Goal: Check status: Check status

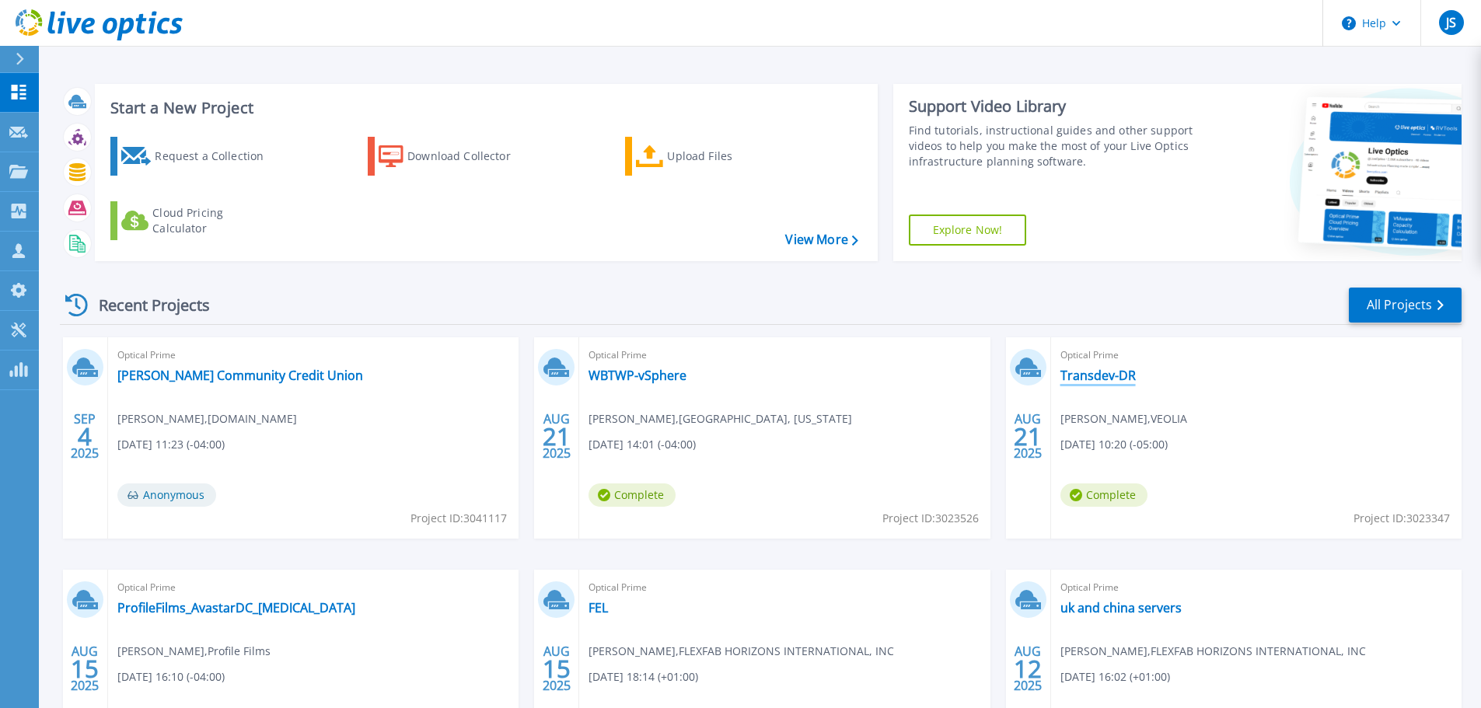
click at [1082, 372] on link "Transdev-DR" at bounding box center [1097, 376] width 75 height 16
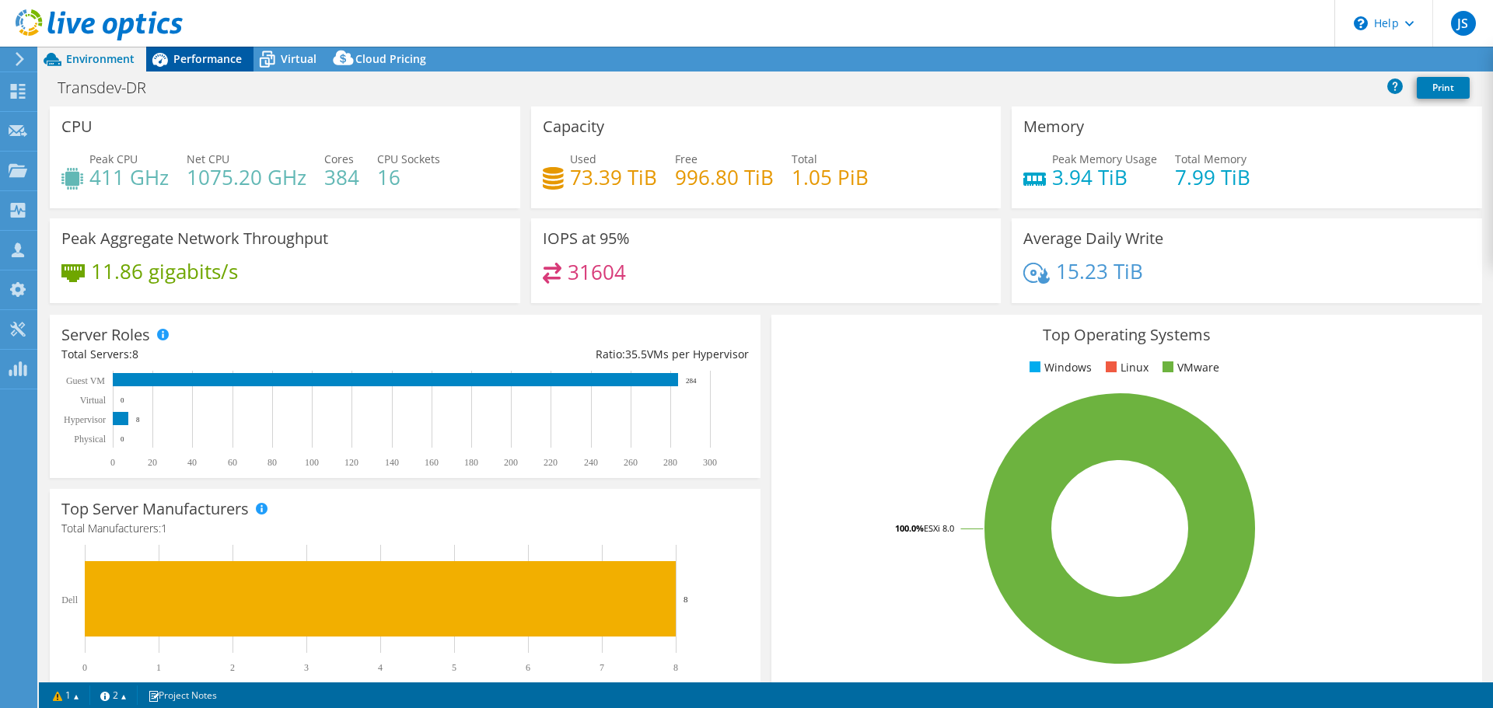
click at [223, 61] on span "Performance" at bounding box center [207, 58] width 68 height 15
select select "USD"
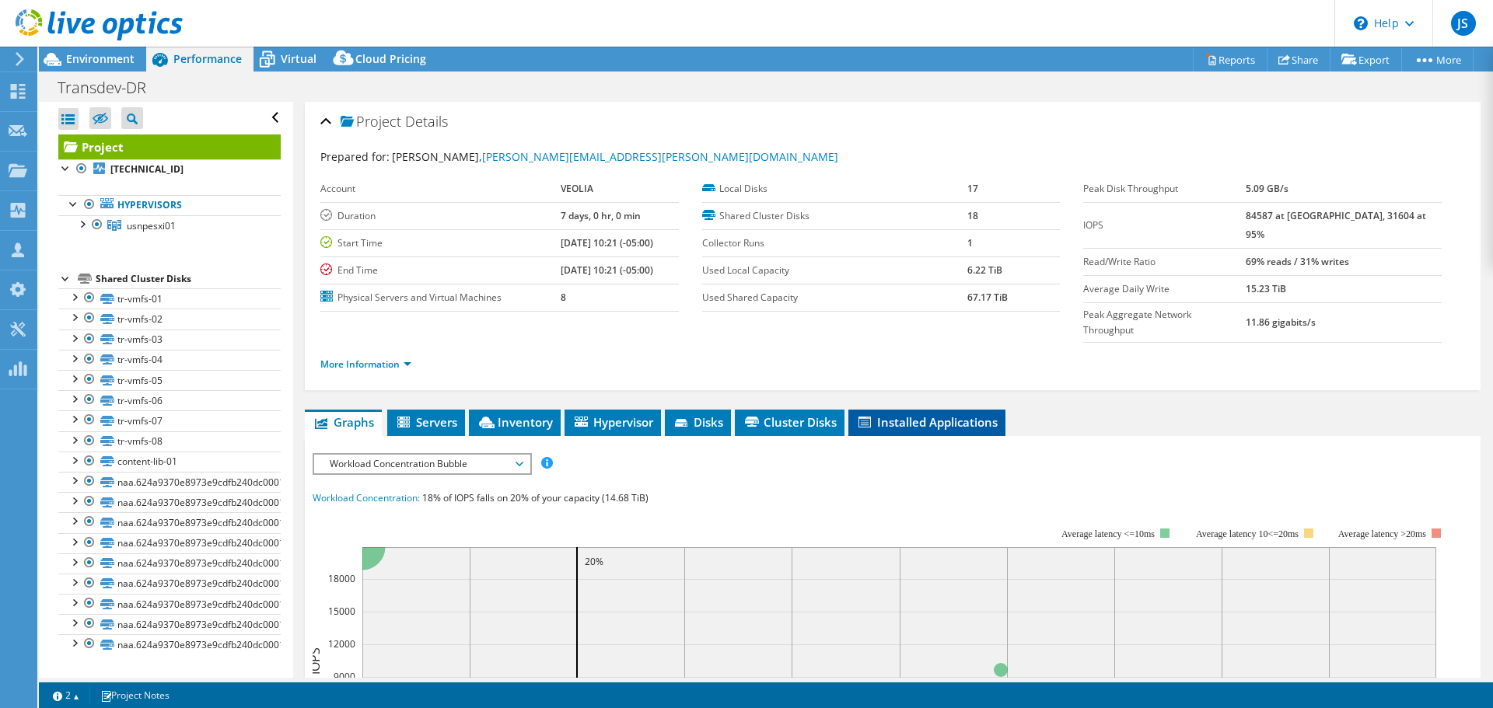
click at [912, 414] on span "Installed Applications" at bounding box center [926, 422] width 141 height 16
